Goal: Information Seeking & Learning: Learn about a topic

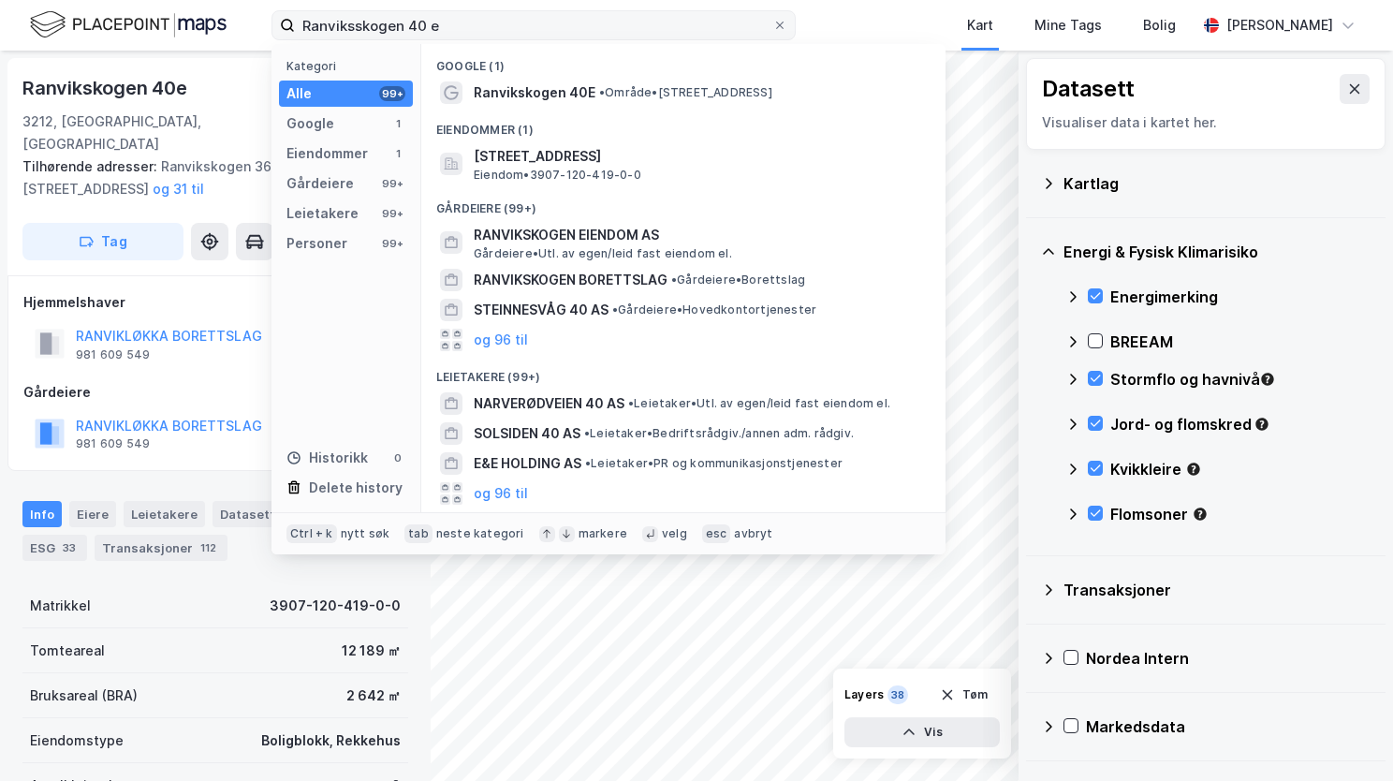
click at [384, 34] on input "Ranviksskogen 40 e" at bounding box center [533, 25] width 477 height 28
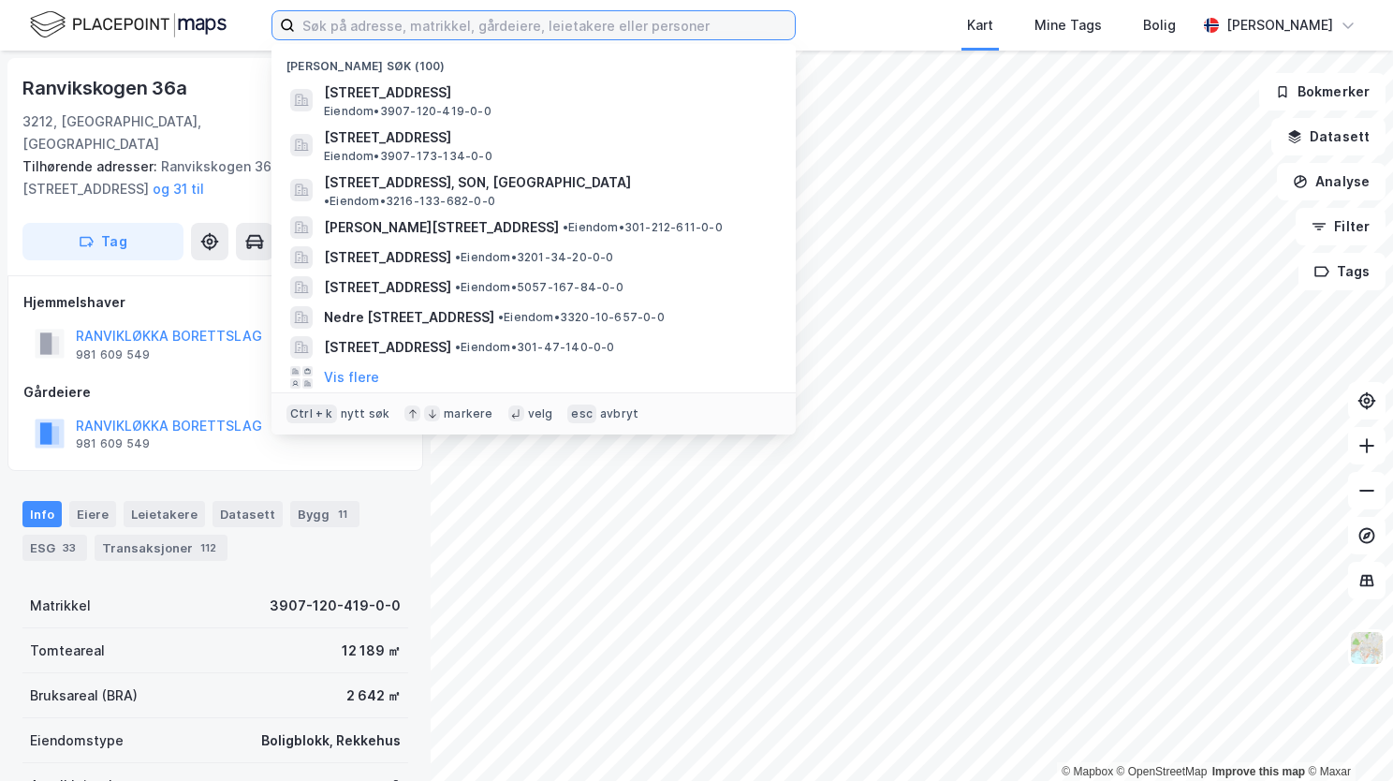
click at [419, 13] on input at bounding box center [545, 25] width 500 height 28
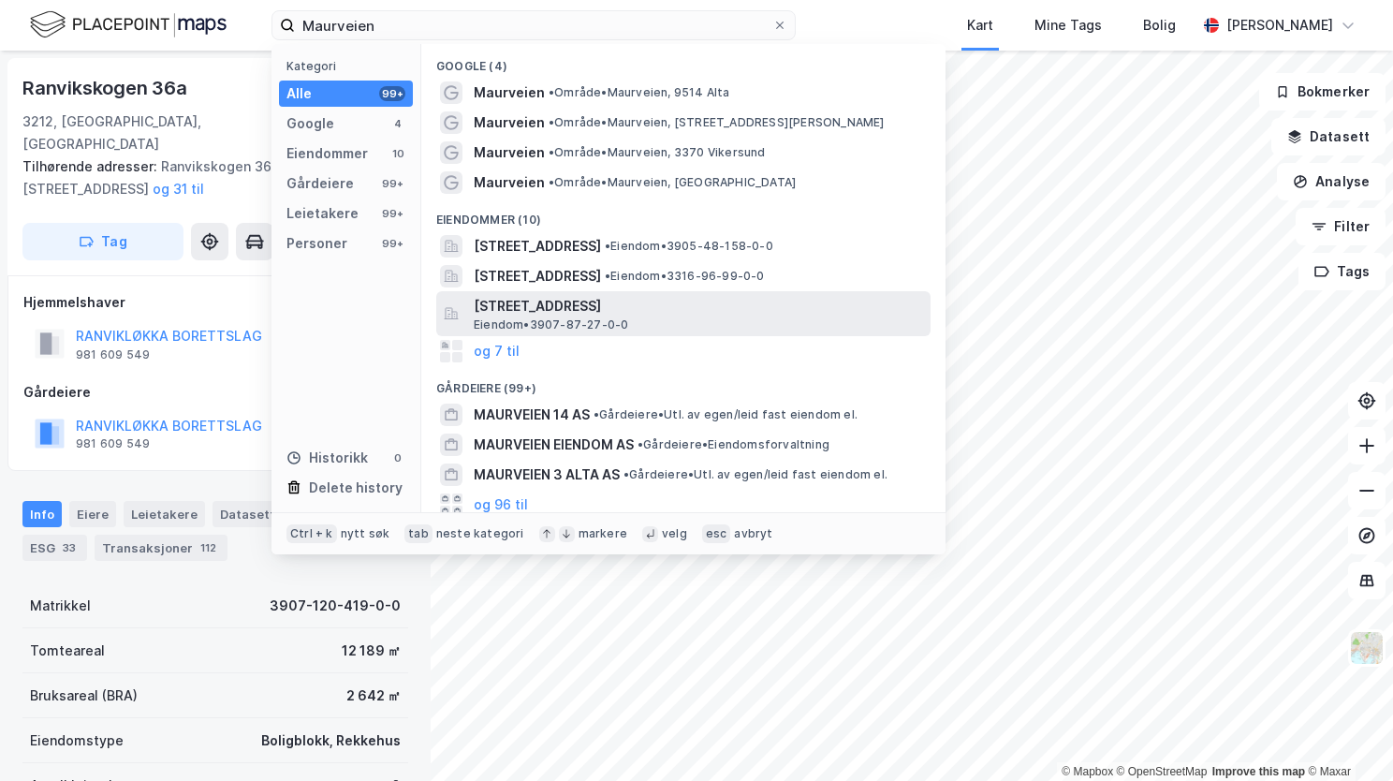
click at [548, 314] on span "Maurveien 2, 3218, SANDEFJORD, SANDEFJORD" at bounding box center [698, 306] width 449 height 22
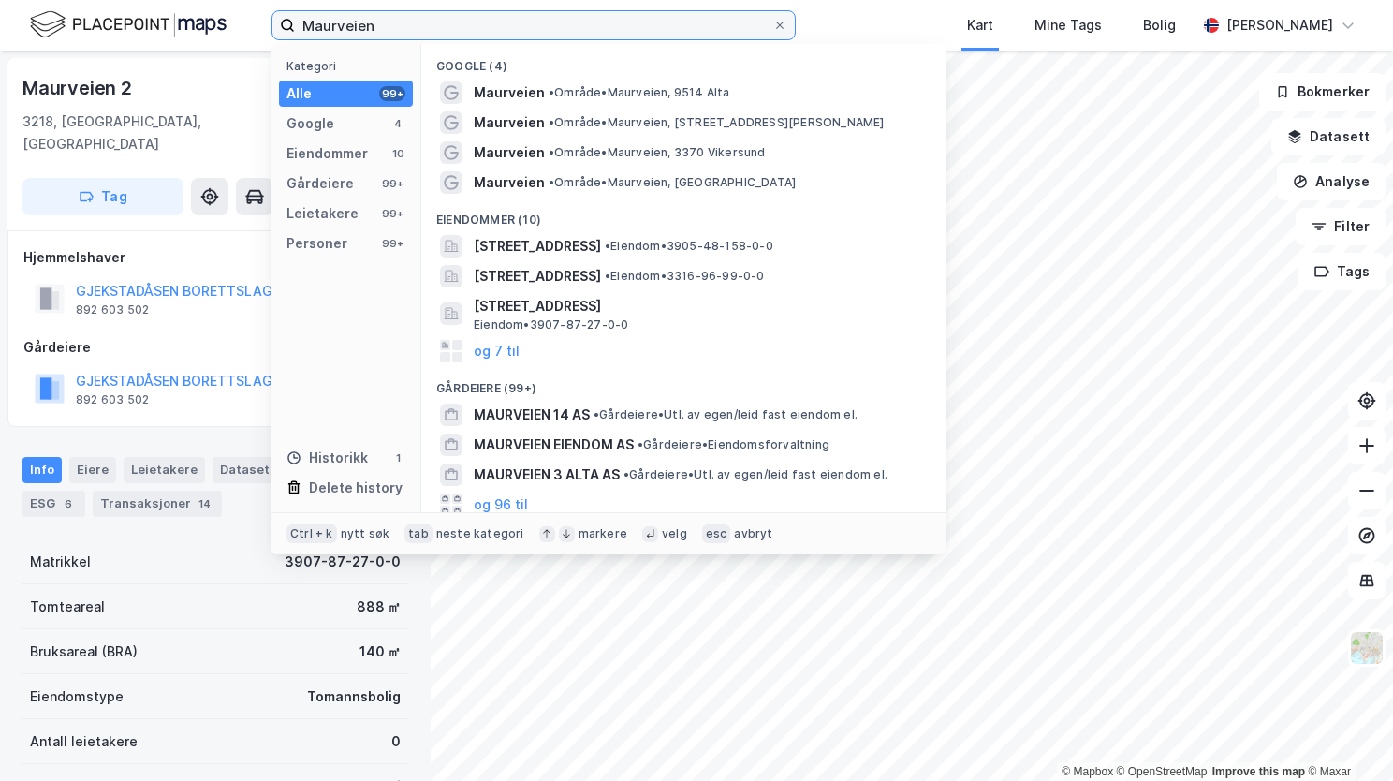
click at [412, 26] on input "Maurveien" at bounding box center [533, 25] width 477 height 28
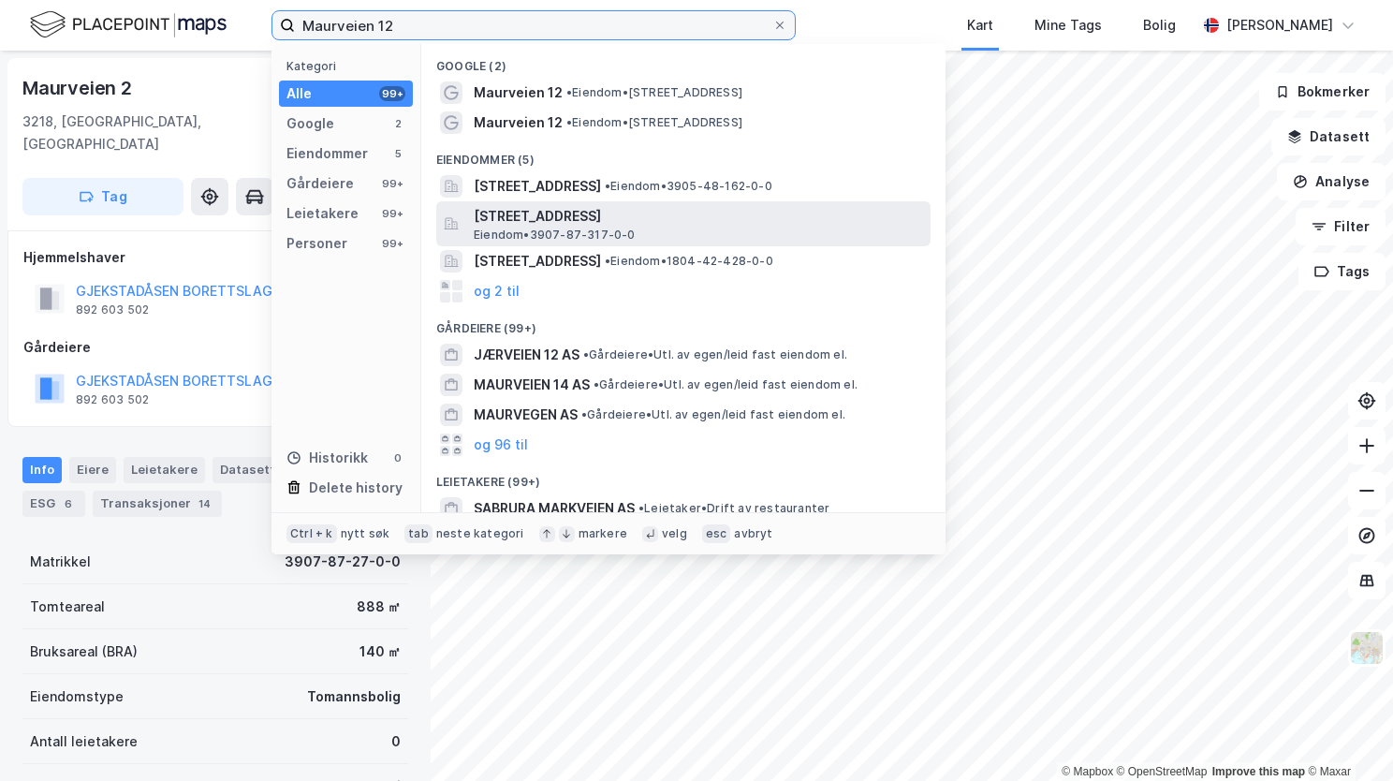
type input "Maurveien 12"
click at [600, 230] on span "Eiendom • 3907-87-317-0-0" at bounding box center [555, 234] width 162 height 15
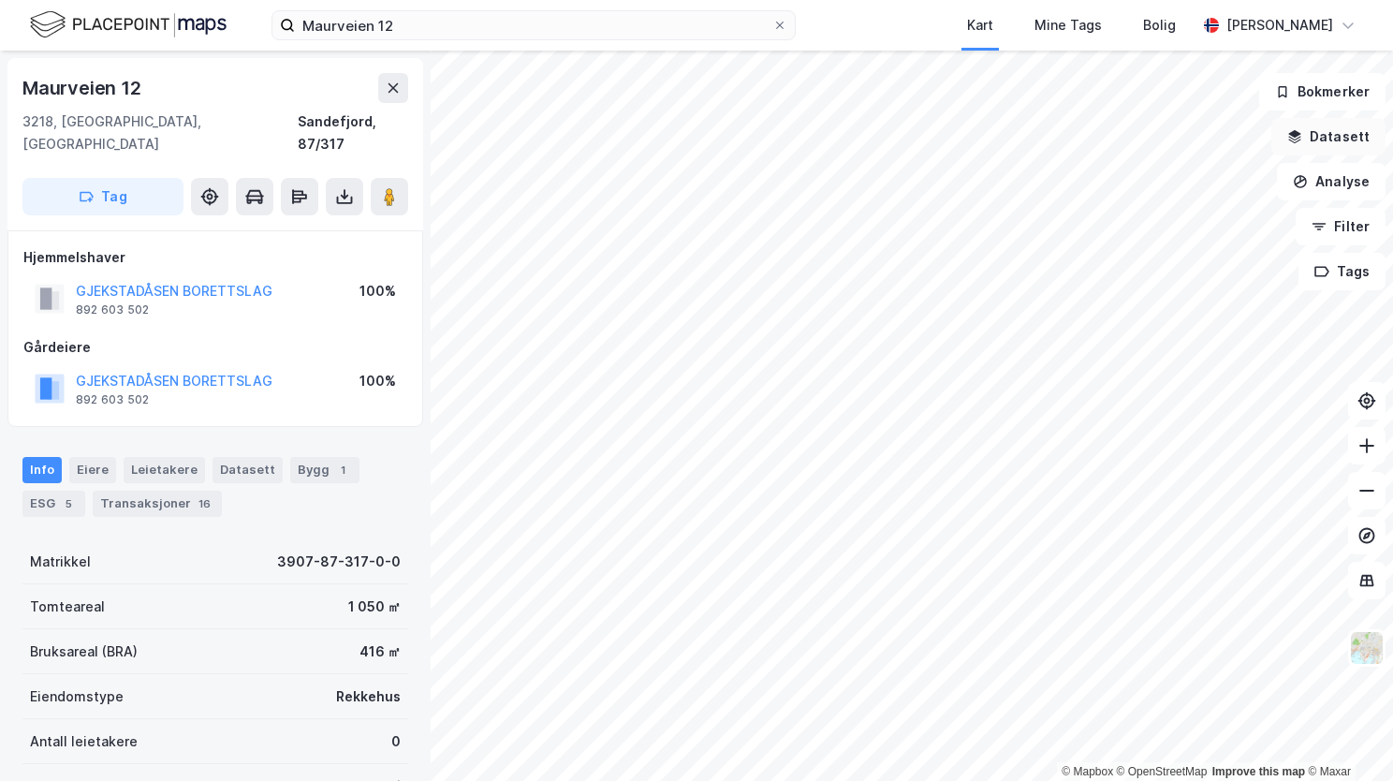
click at [1345, 140] on button "Datasett" at bounding box center [1328, 136] width 114 height 37
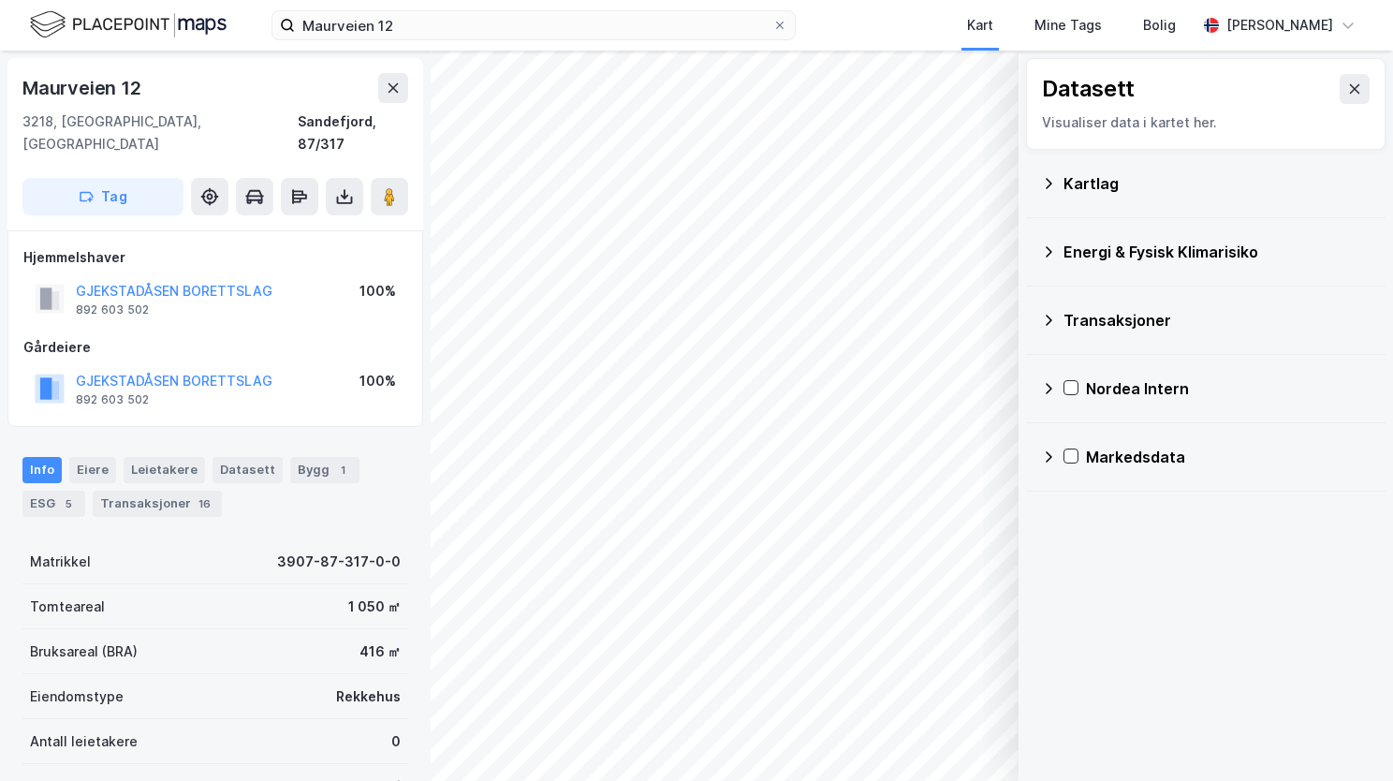
click at [1043, 183] on icon at bounding box center [1048, 183] width 15 height 15
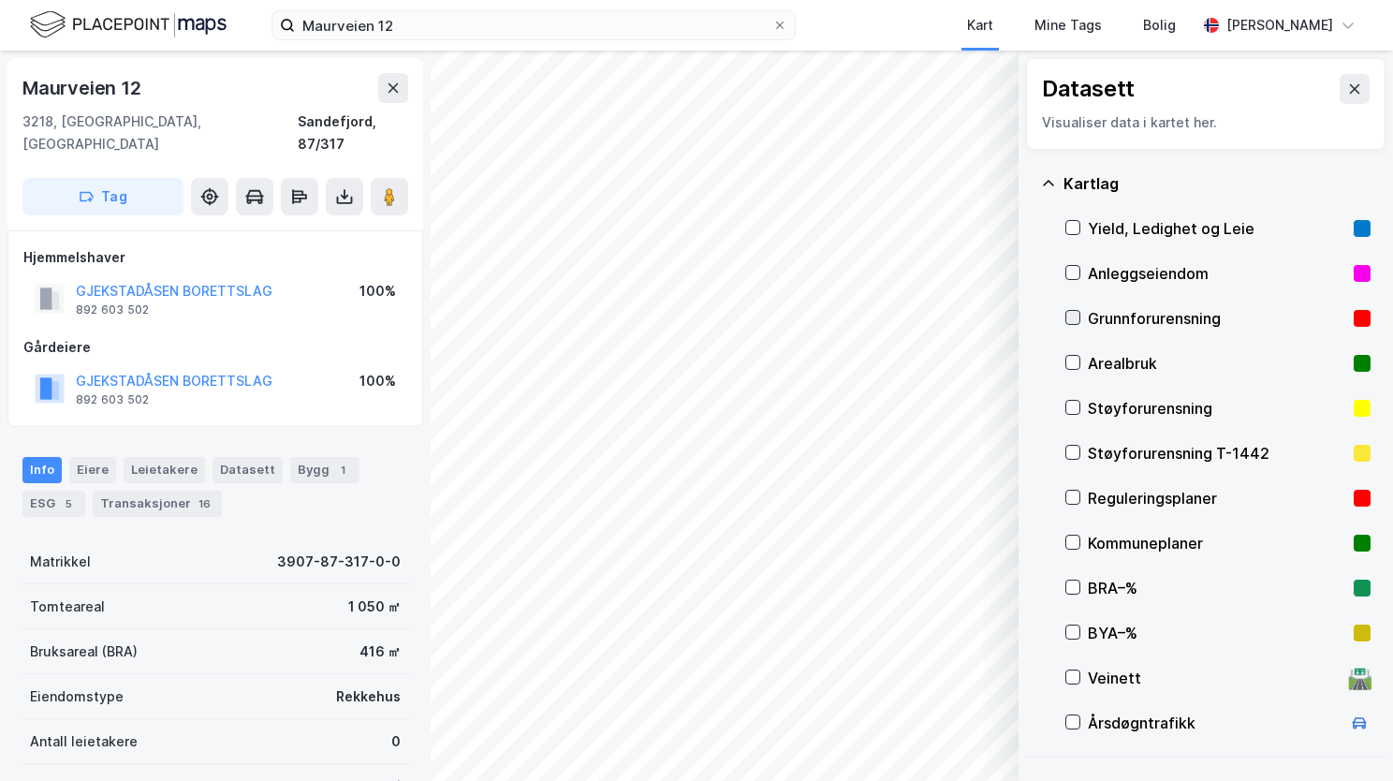
click at [1075, 315] on icon at bounding box center [1072, 317] width 13 height 13
click at [1045, 180] on icon at bounding box center [1048, 183] width 15 height 15
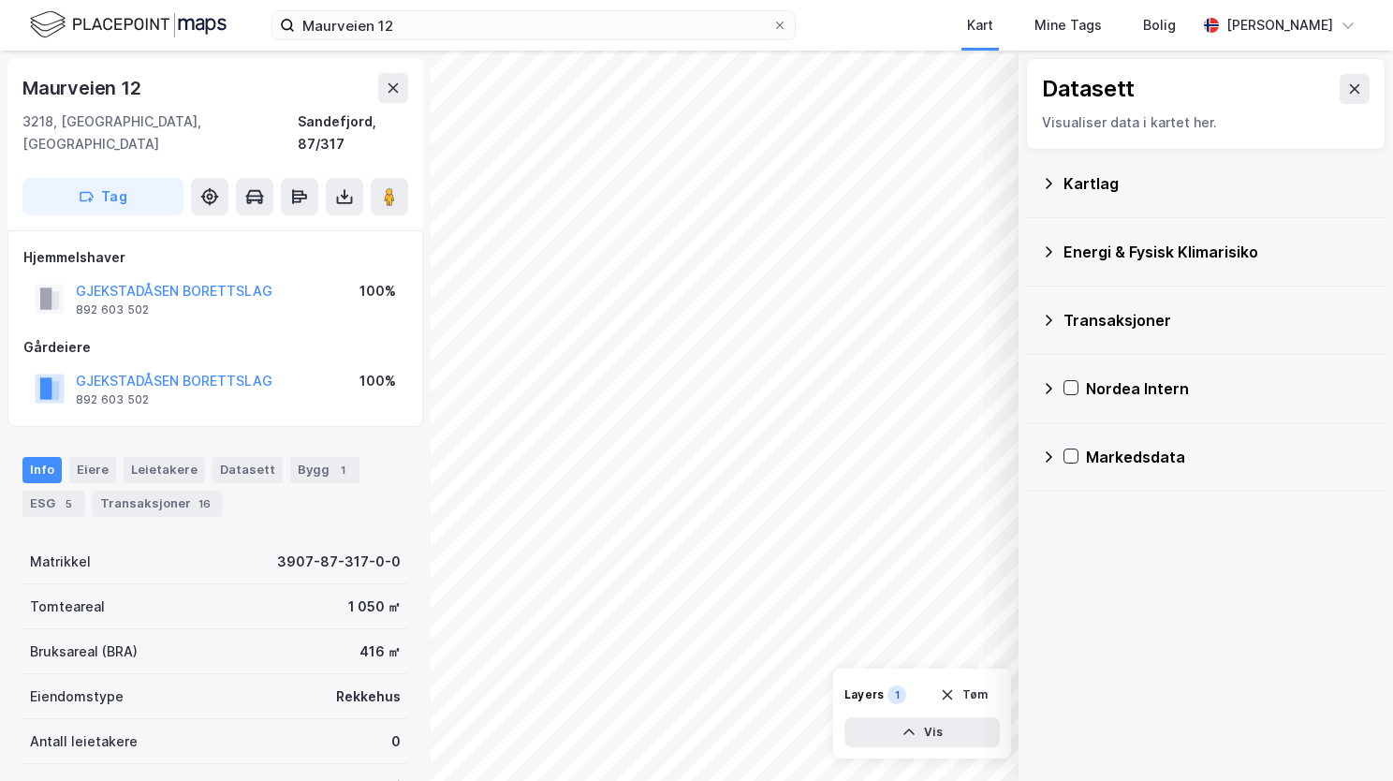
click at [1052, 245] on icon at bounding box center [1048, 251] width 15 height 15
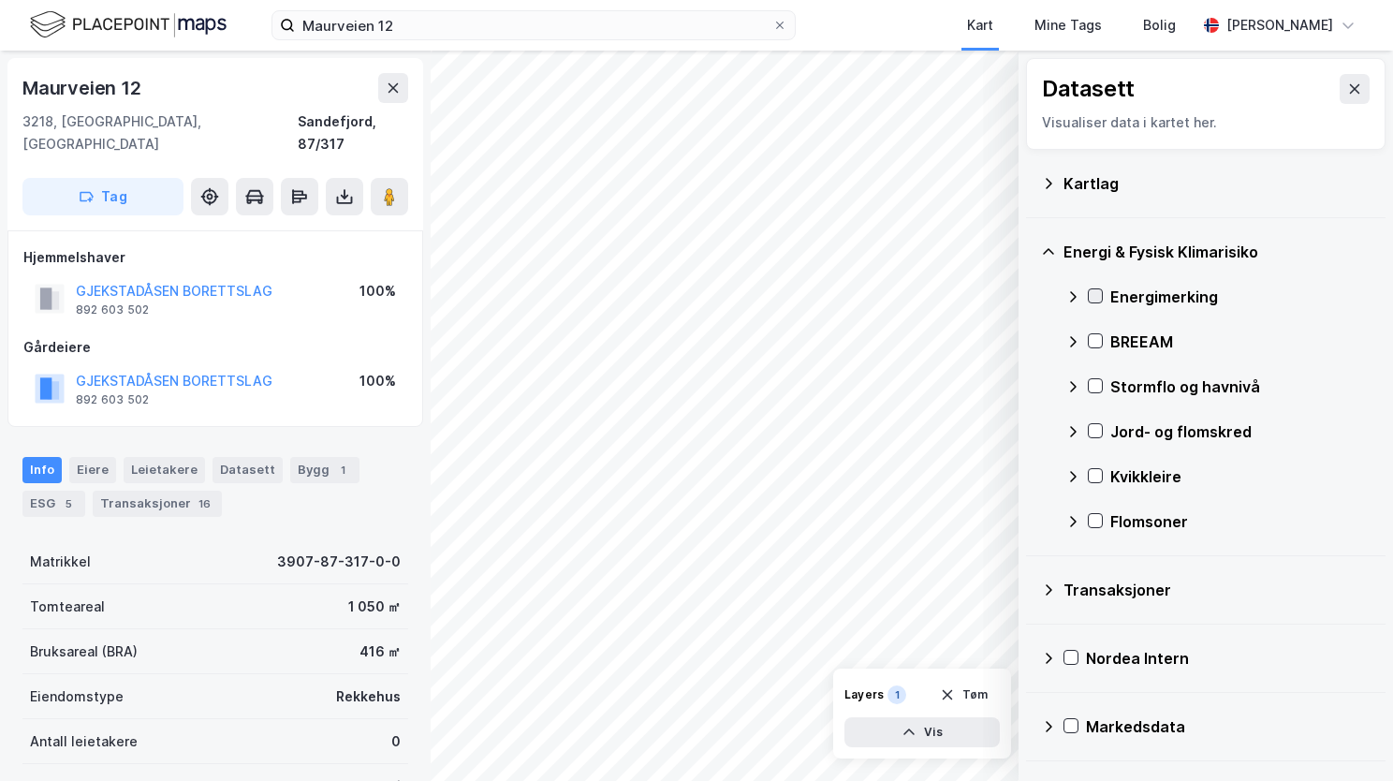
click at [1101, 291] on icon at bounding box center [1095, 295] width 13 height 13
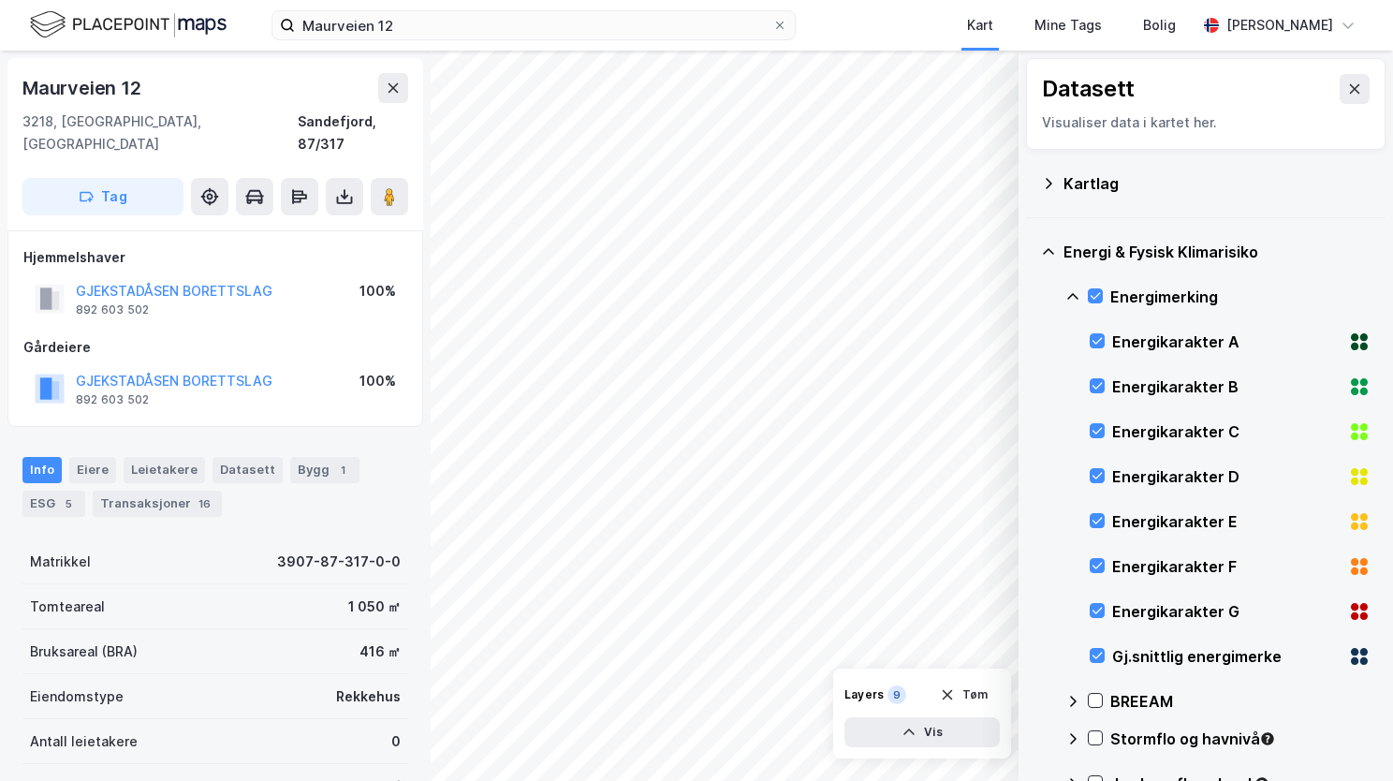
click at [1074, 294] on icon at bounding box center [1072, 296] width 11 height 7
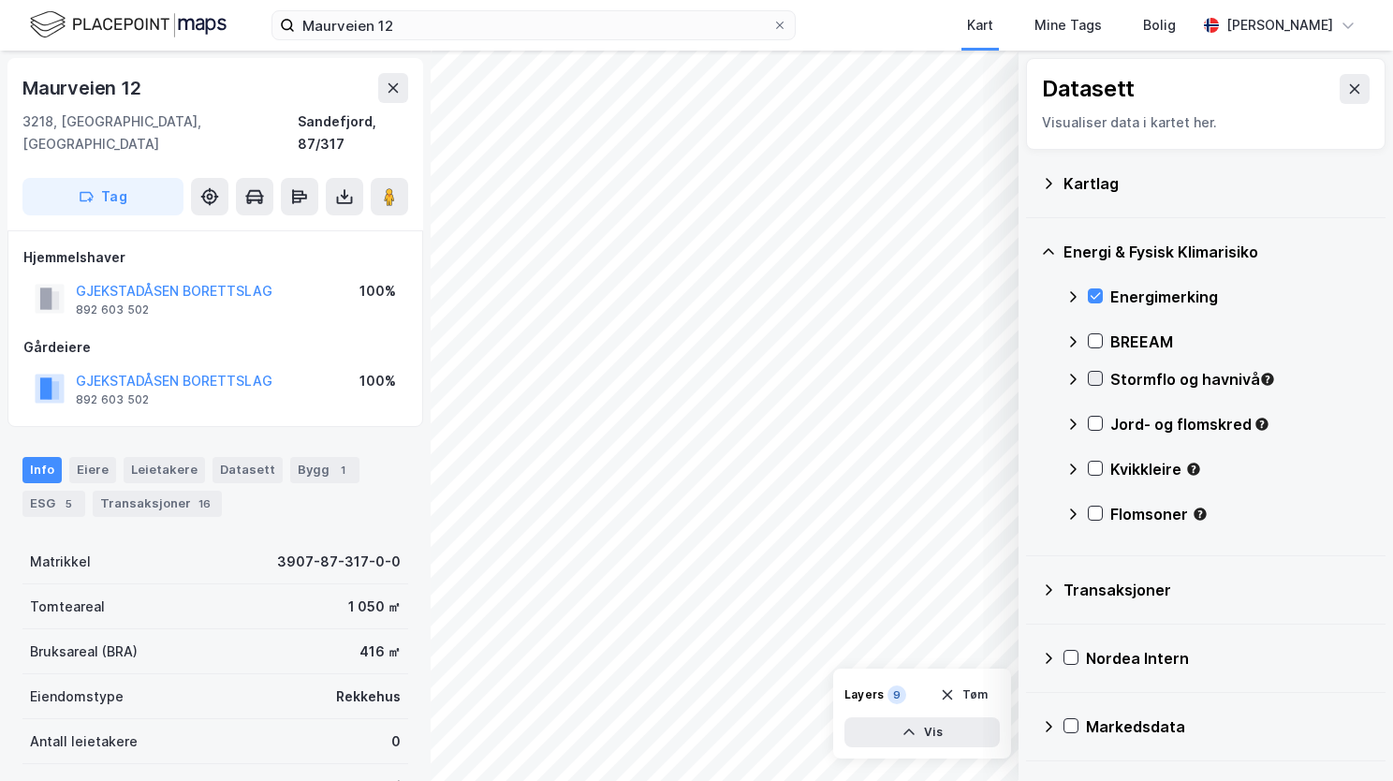
click at [1094, 378] on icon at bounding box center [1095, 378] width 13 height 13
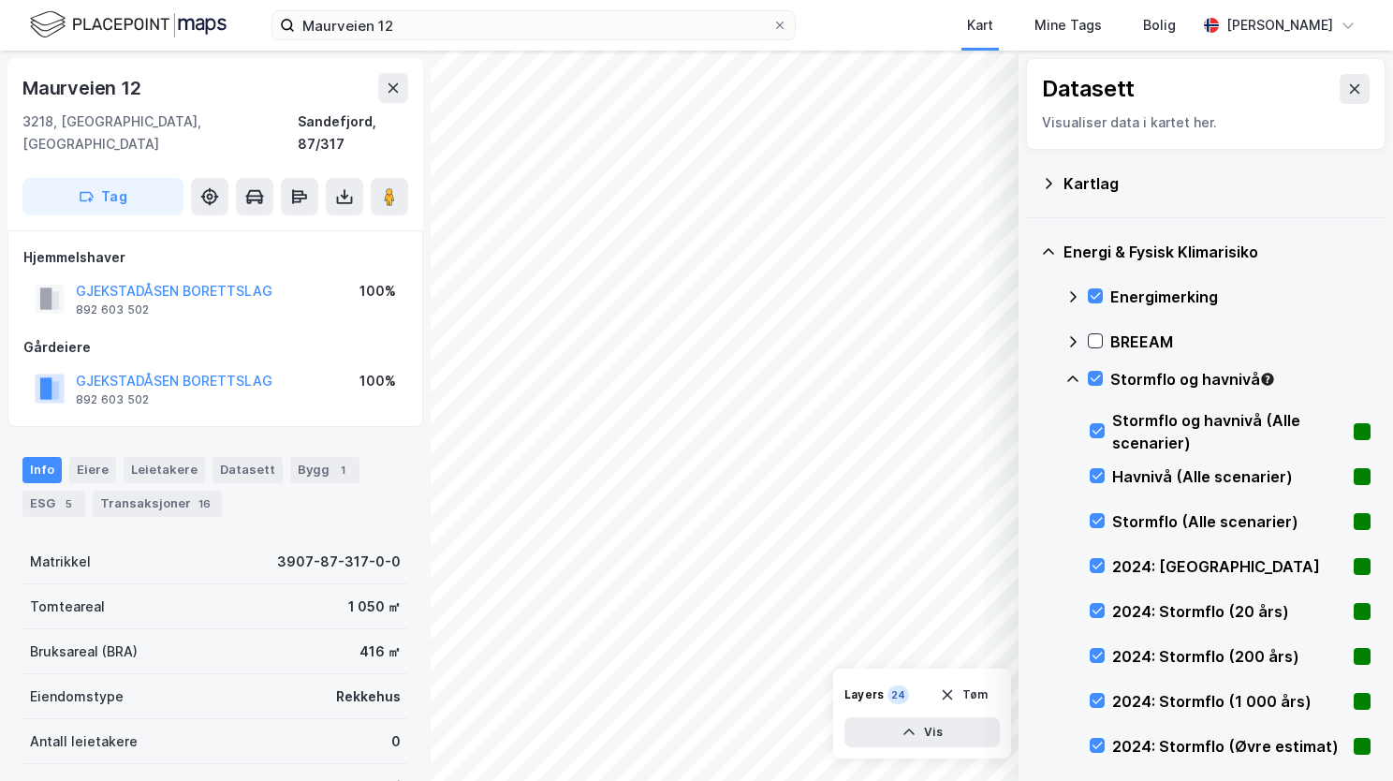
click at [1071, 378] on icon at bounding box center [1072, 379] width 15 height 15
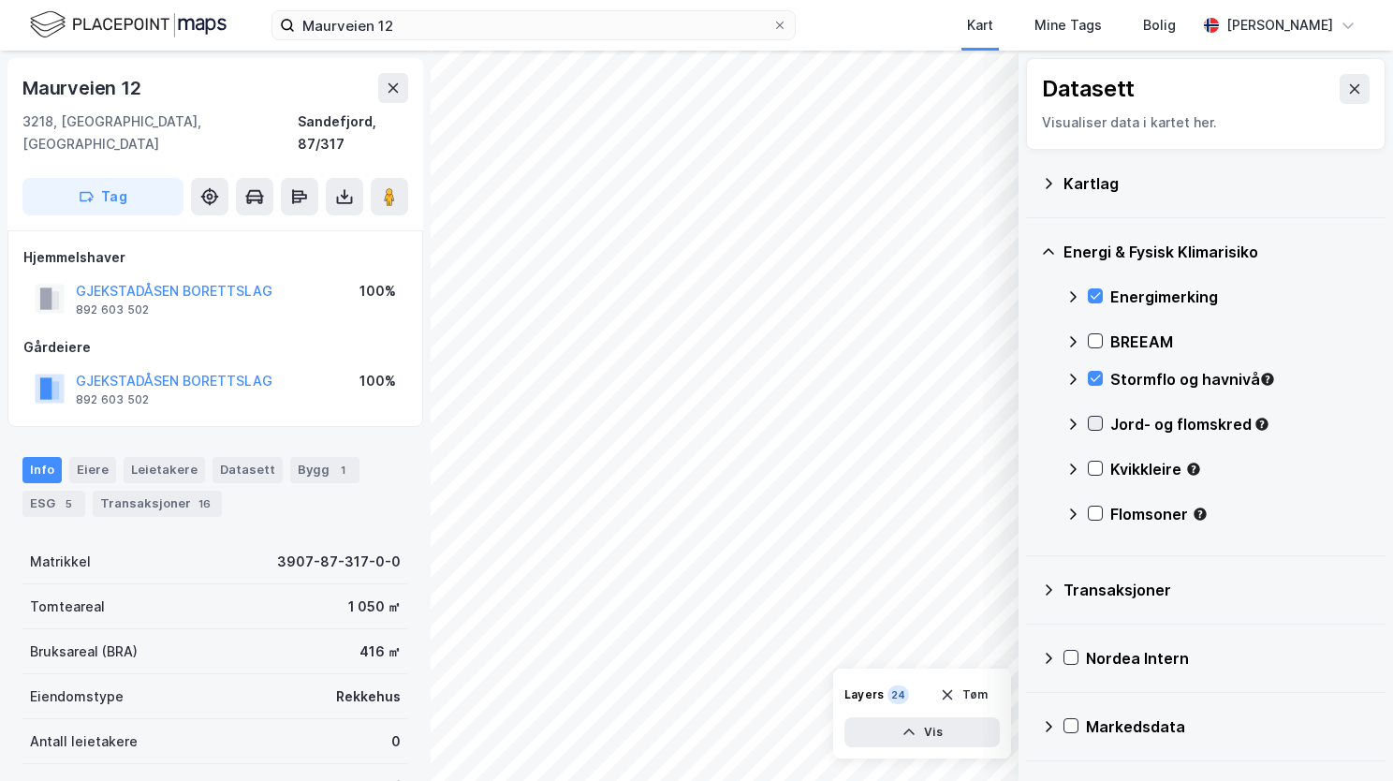
click at [1092, 423] on icon at bounding box center [1096, 423] width 10 height 7
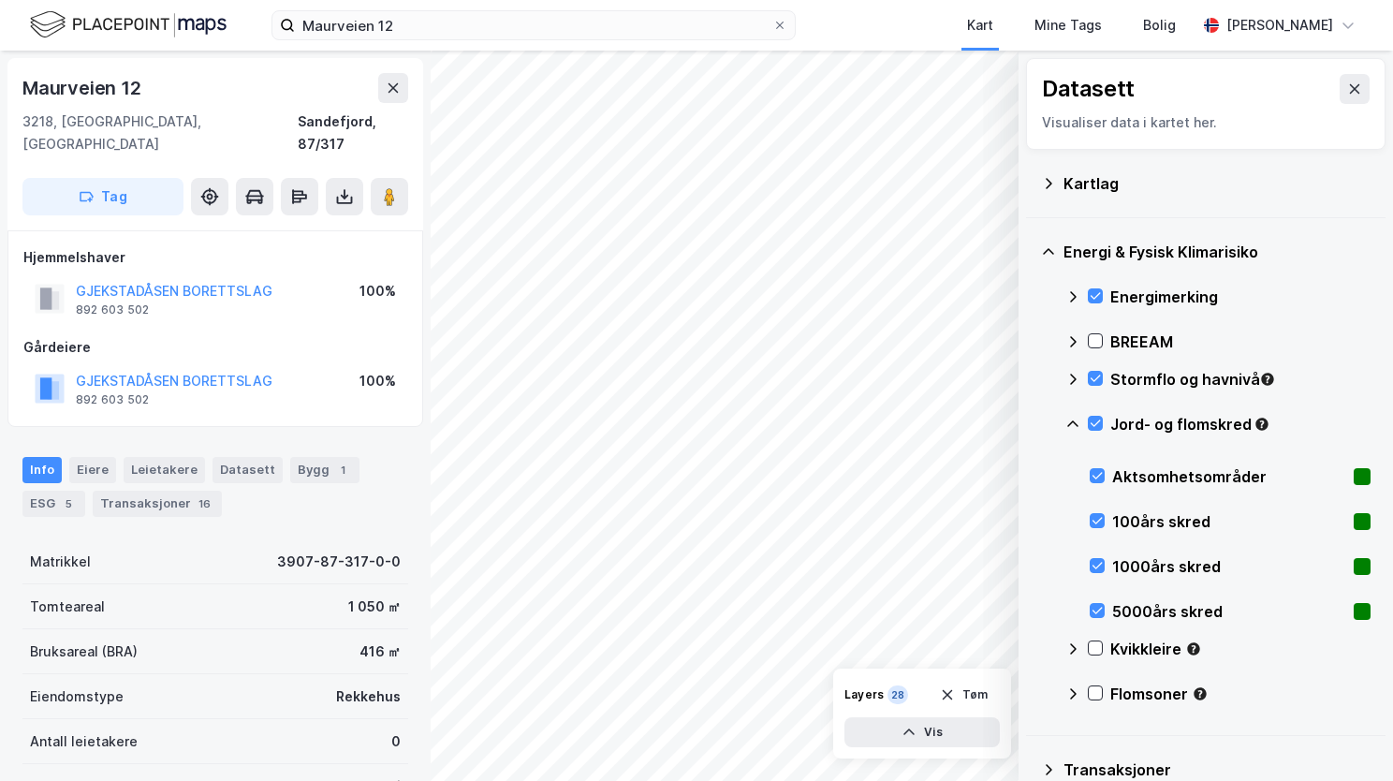
click at [1071, 423] on icon at bounding box center [1072, 424] width 15 height 15
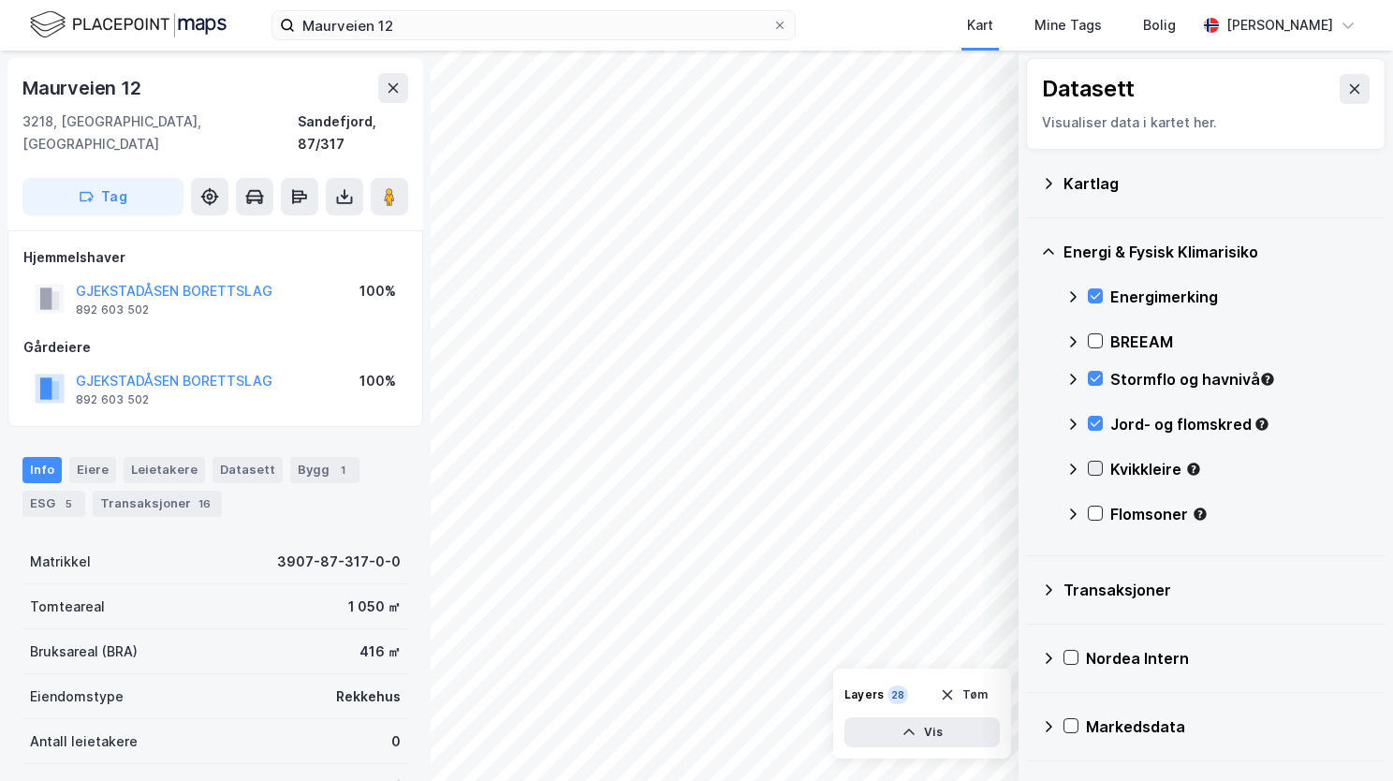
click at [1096, 474] on div at bounding box center [1095, 468] width 15 height 15
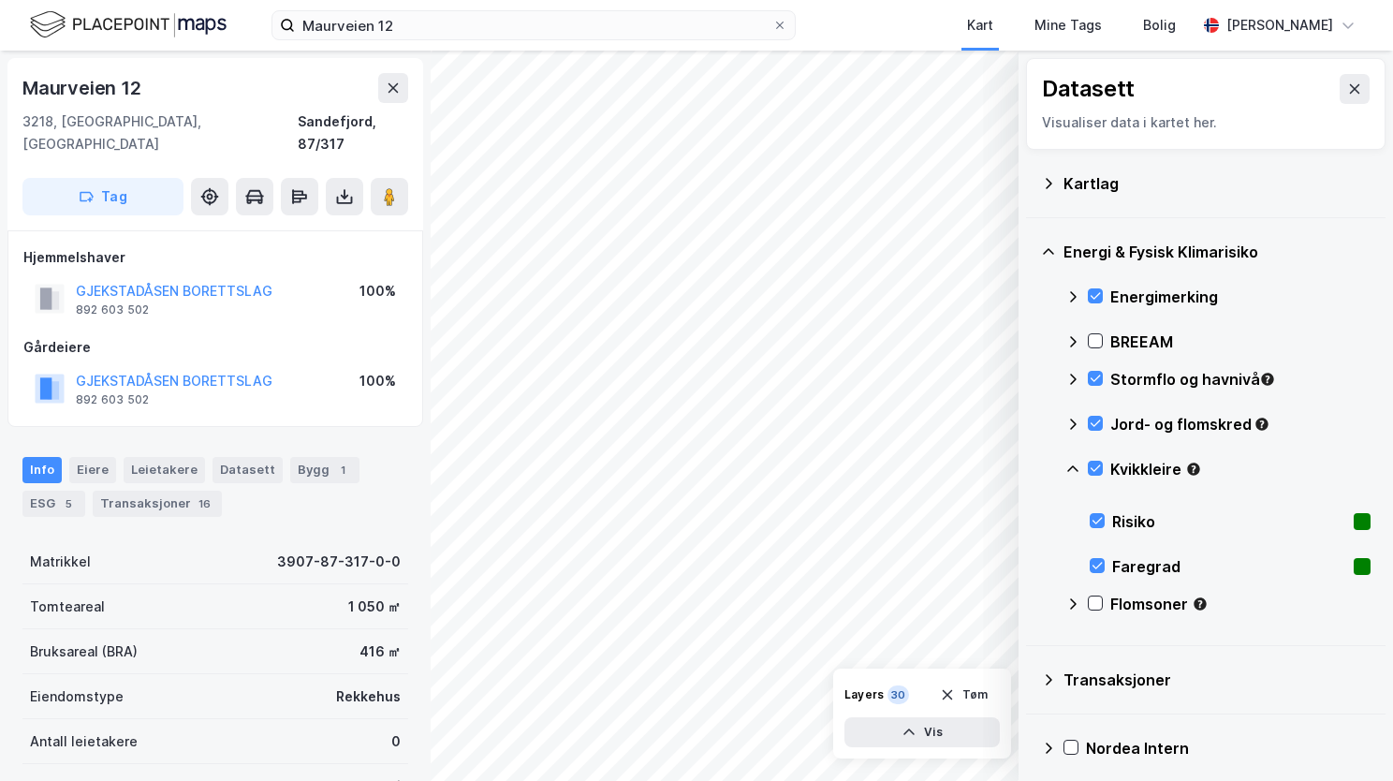
click at [1075, 462] on icon at bounding box center [1072, 469] width 15 height 15
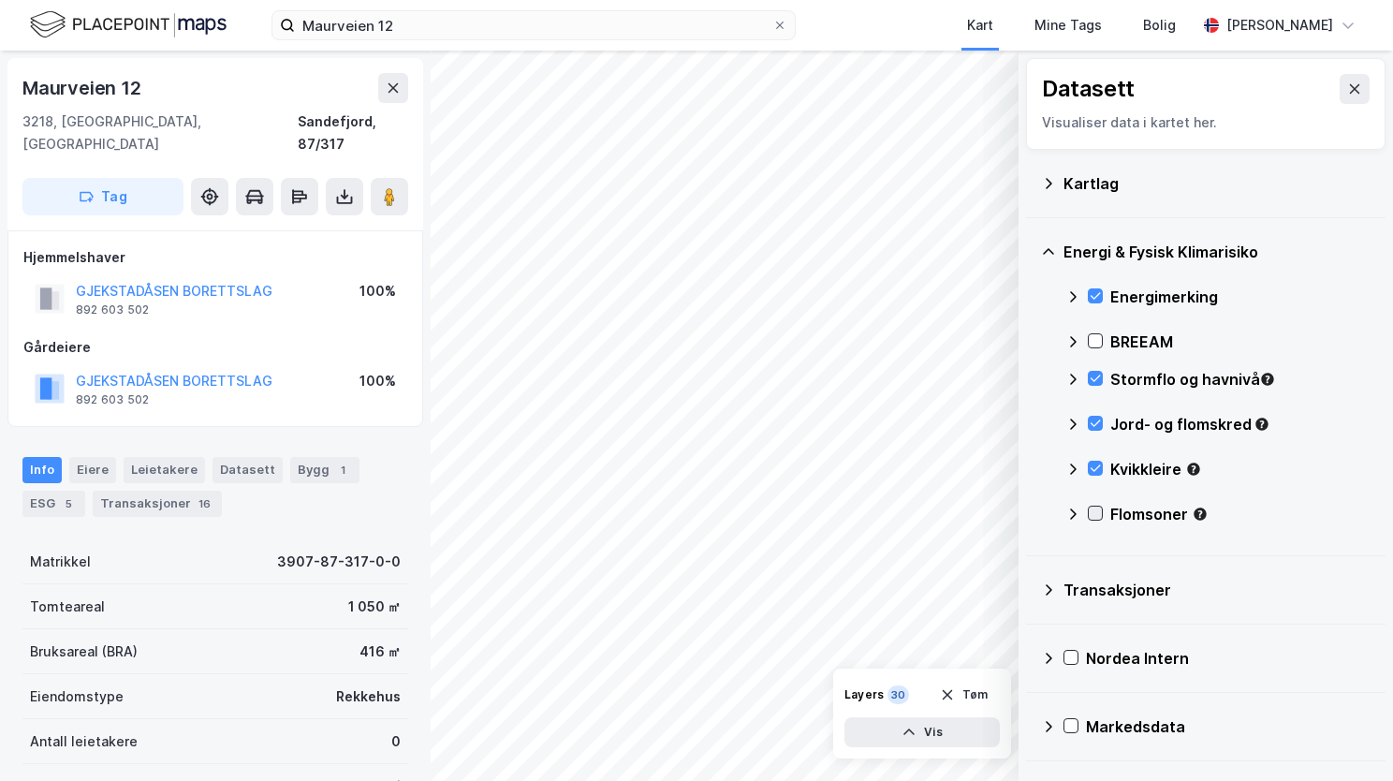
click at [1091, 512] on icon at bounding box center [1095, 512] width 13 height 13
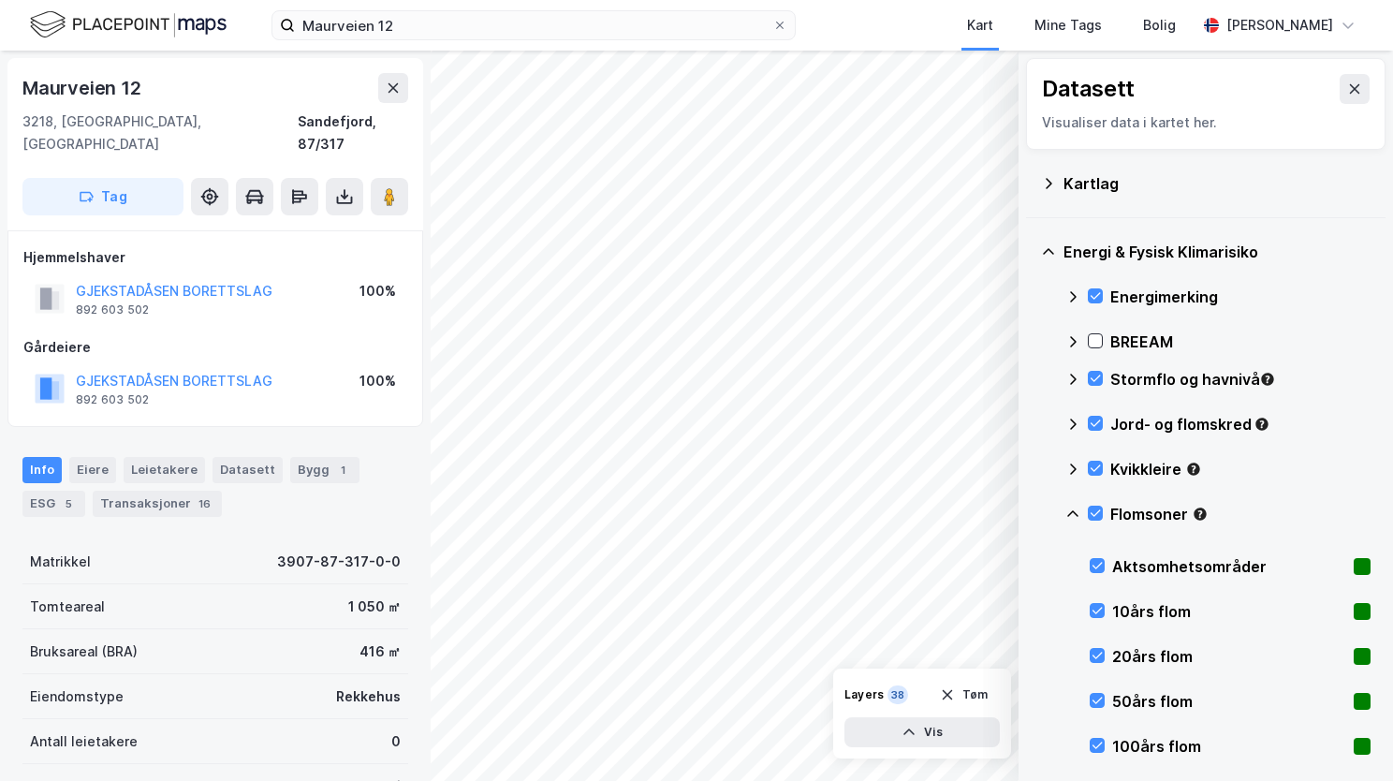
click at [1075, 507] on icon at bounding box center [1072, 513] width 15 height 15
